Goal: Task Accomplishment & Management: Complete application form

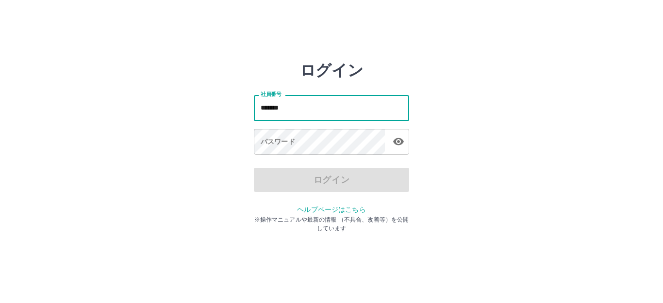
type input "*******"
click at [276, 133] on div "パスワード パスワード" at bounding box center [331, 142] width 155 height 27
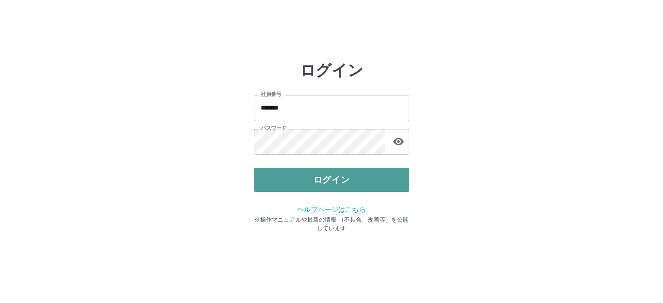
click at [340, 176] on button "ログイン" at bounding box center [331, 180] width 155 height 24
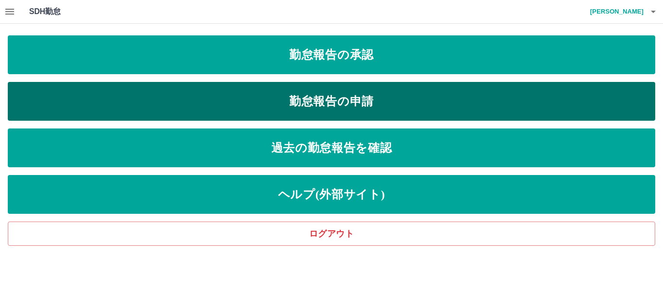
click at [321, 96] on link "勤怠報告の申請" at bounding box center [331, 101] width 647 height 39
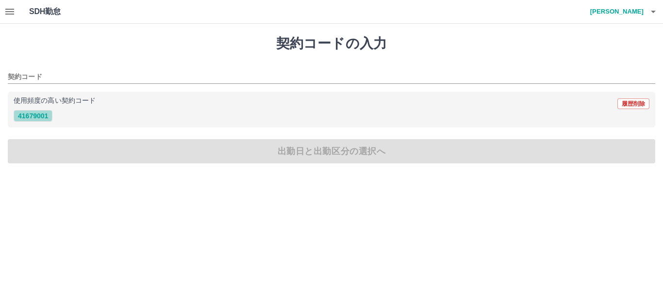
click at [45, 110] on button "41679001" at bounding box center [33, 116] width 39 height 12
type input "********"
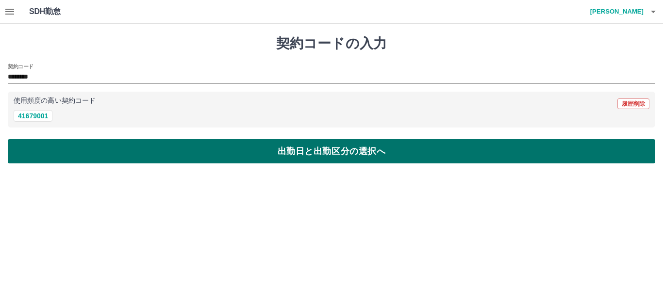
click at [107, 150] on button "出勤日と出勤区分の選択へ" at bounding box center [331, 151] width 647 height 24
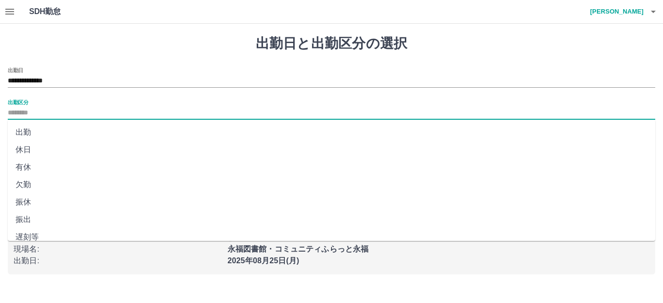
click at [42, 109] on input "出勤区分" at bounding box center [331, 113] width 647 height 12
click at [25, 132] on li "出勤" at bounding box center [331, 132] width 647 height 17
type input "**"
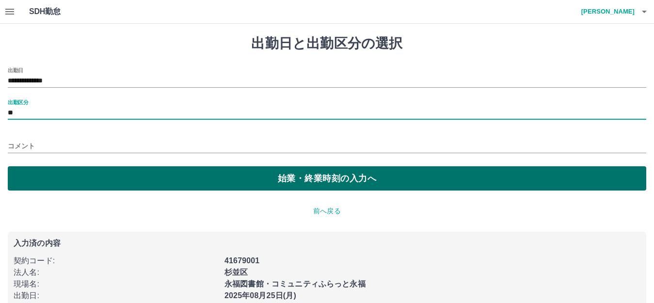
click at [228, 172] on button "始業・終業時刻の入力へ" at bounding box center [327, 178] width 639 height 24
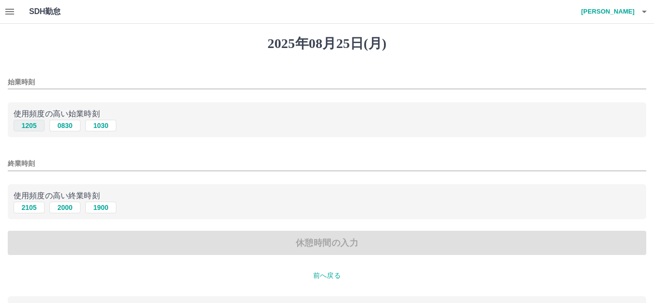
click at [36, 126] on button "1205" at bounding box center [29, 126] width 31 height 12
type input "****"
click at [32, 209] on button "2105" at bounding box center [29, 208] width 31 height 12
type input "****"
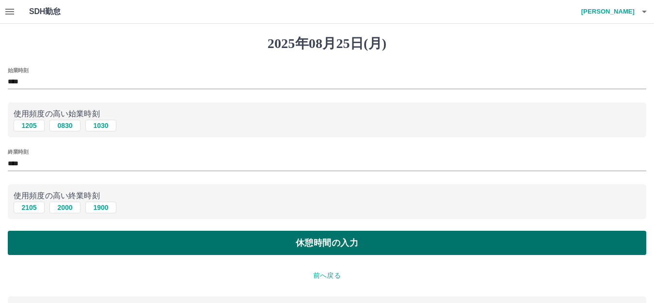
click at [327, 250] on button "休憩時間の入力" at bounding box center [327, 243] width 639 height 24
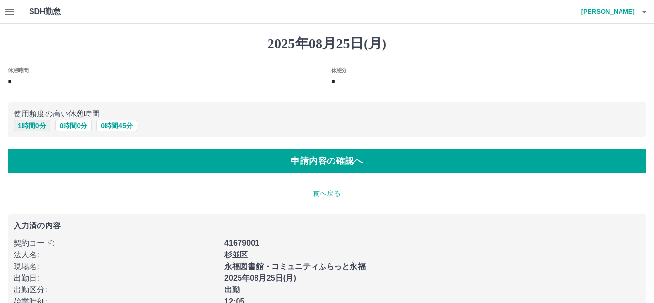
click at [29, 128] on button "1 時間 0 分" at bounding box center [32, 126] width 37 height 12
type input "*"
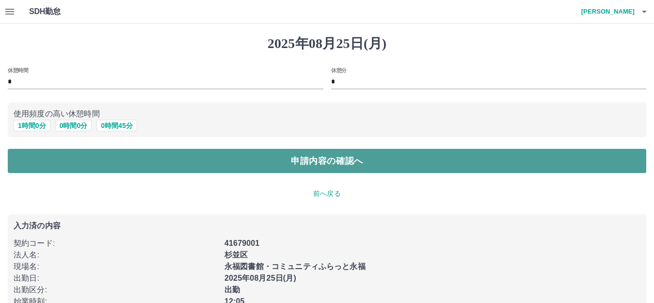
click at [110, 167] on button "申請内容の確認へ" at bounding box center [327, 161] width 639 height 24
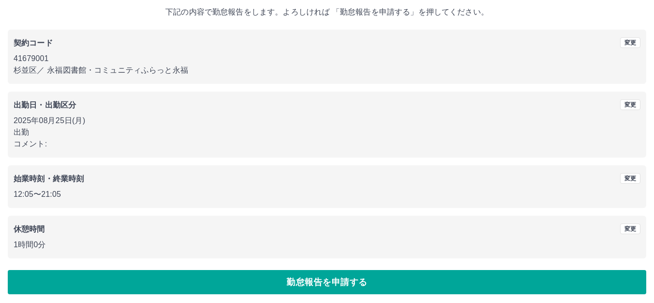
scroll to position [60, 0]
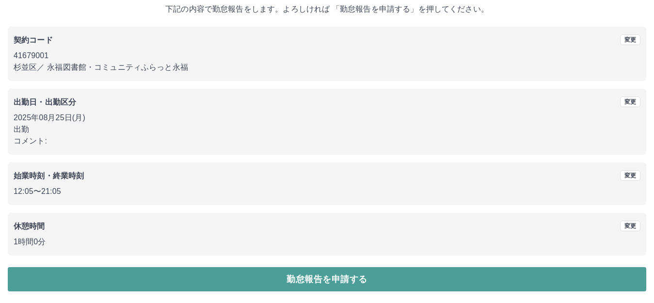
click at [300, 276] on button "勤怠報告を申請する" at bounding box center [327, 279] width 639 height 24
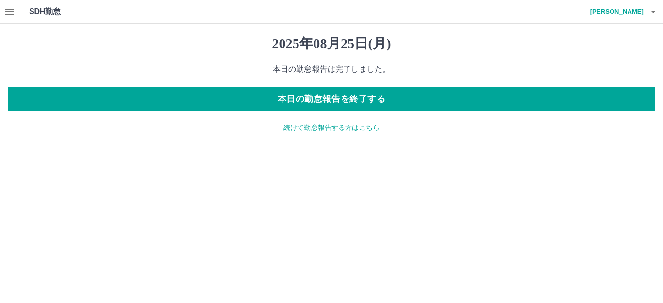
click at [6, 11] on icon "button" at bounding box center [9, 12] width 9 height 6
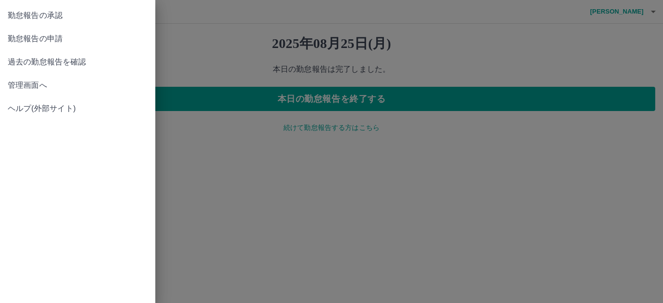
click at [29, 19] on span "勤怠報告の承認" at bounding box center [78, 16] width 140 height 12
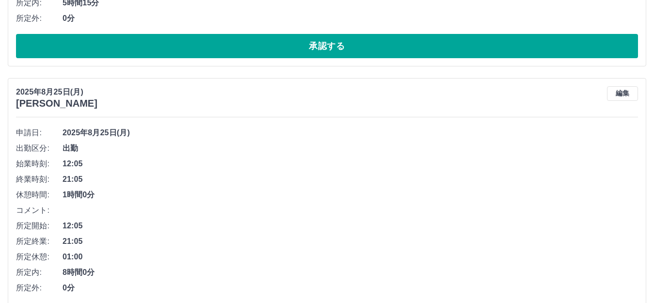
scroll to position [2668, 0]
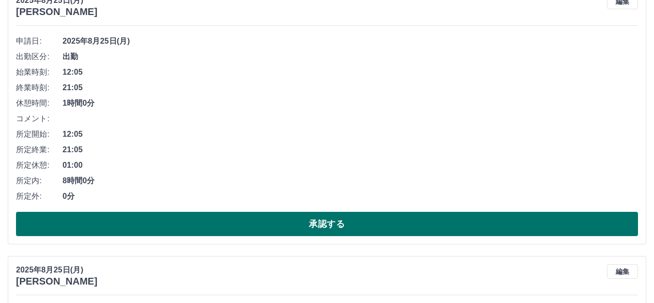
click at [307, 224] on button "承認する" at bounding box center [327, 224] width 622 height 24
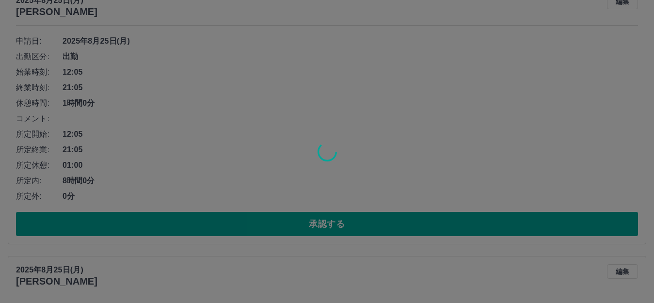
scroll to position [2398, 0]
